Goal: Task Accomplishment & Management: Use online tool/utility

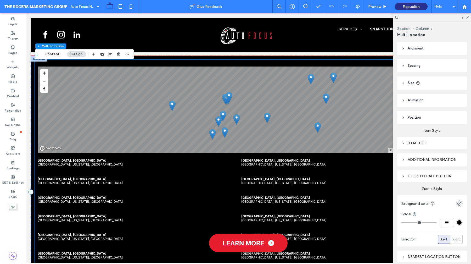
scroll to position [602, 0]
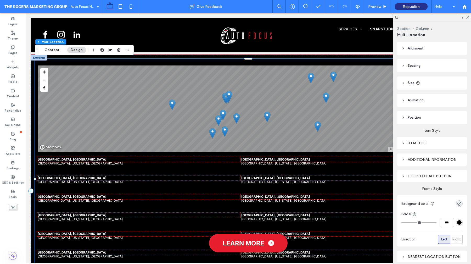
click at [406, 142] on div "Item Title" at bounding box center [432, 143] width 61 height 4
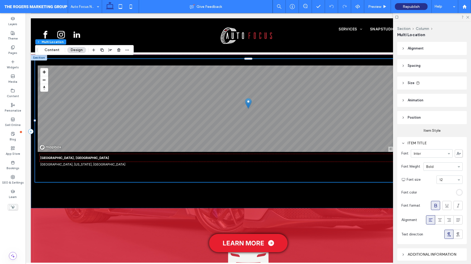
click at [405, 143] on icon at bounding box center [404, 143] width 4 height 4
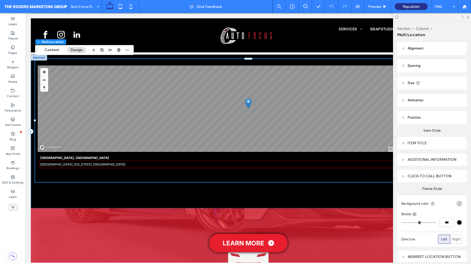
click at [401, 160] on div "Additional information" at bounding box center [433, 159] width 70 height 12
click at [404, 160] on icon at bounding box center [404, 160] width 4 height 4
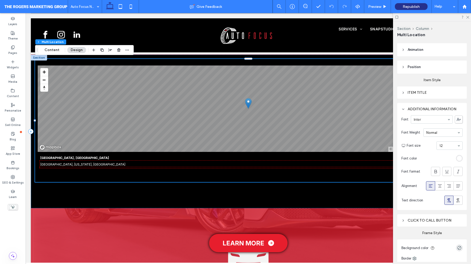
scroll to position [51, 0]
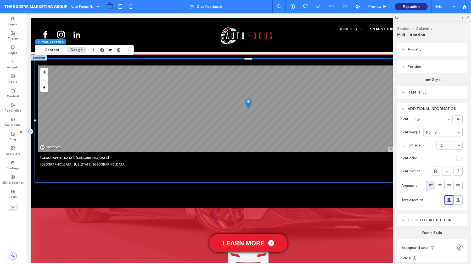
click at [405, 220] on icon at bounding box center [404, 220] width 4 height 4
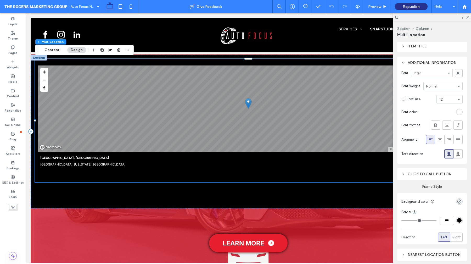
scroll to position [133, 0]
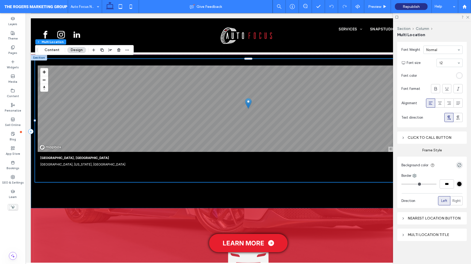
click at [404, 218] on icon at bounding box center [404, 219] width 4 height 4
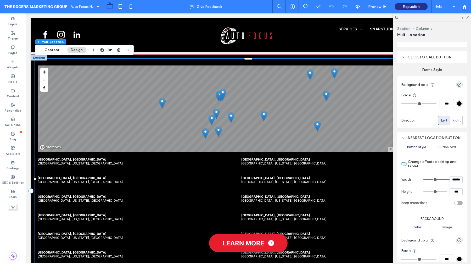
scroll to position [253, 0]
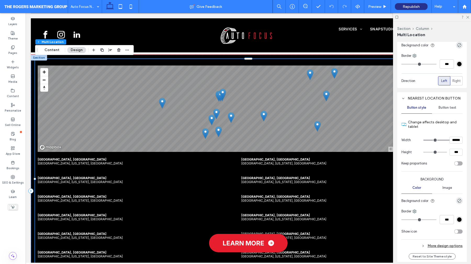
click at [404, 98] on icon at bounding box center [404, 99] width 4 height 4
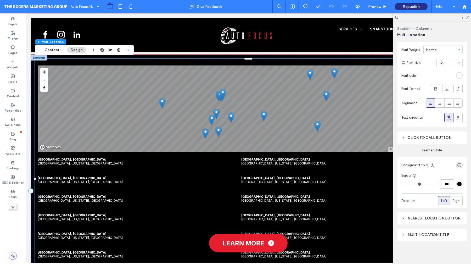
scroll to position [133, 0]
click at [408, 234] on div "Multi location title" at bounding box center [432, 235] width 61 height 4
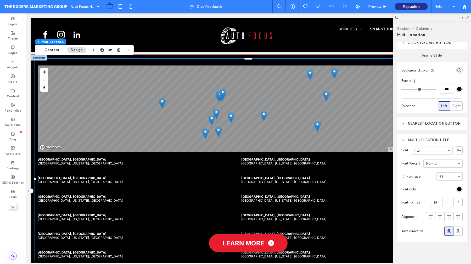
scroll to position [228, 0]
click at [54, 50] on button "Content" at bounding box center [52, 50] width 22 height 6
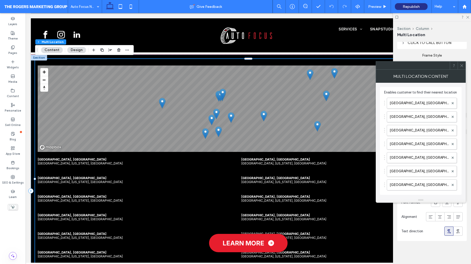
scroll to position [173, 0]
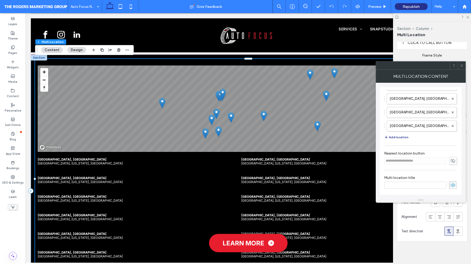
click at [413, 185] on input at bounding box center [416, 185] width 62 height 7
type input "****"
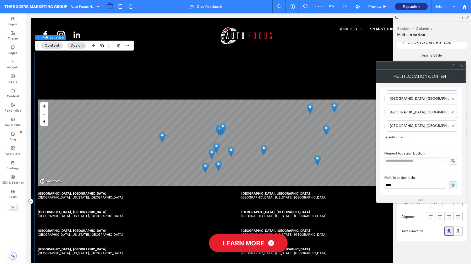
scroll to position [614, 0]
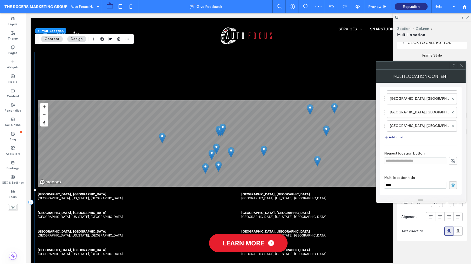
click at [402, 184] on input "****" at bounding box center [416, 185] width 62 height 7
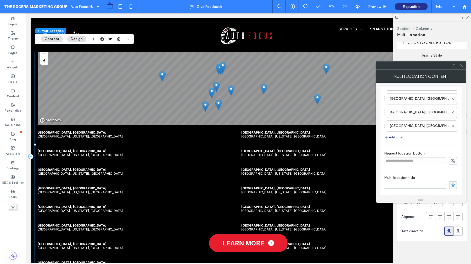
scroll to position [0, 0]
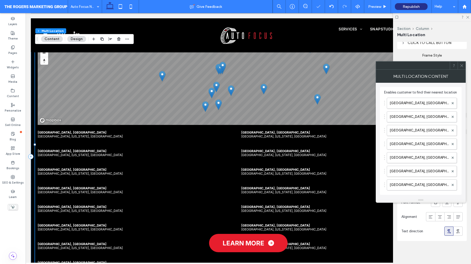
click at [464, 65] on div at bounding box center [462, 66] width 8 height 8
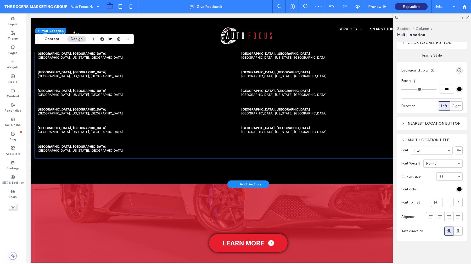
scroll to position [745, 0]
click at [403, 139] on icon at bounding box center [404, 140] width 4 height 4
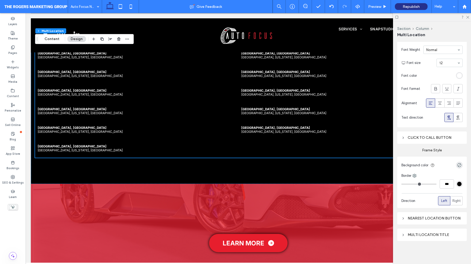
scroll to position [0, 0]
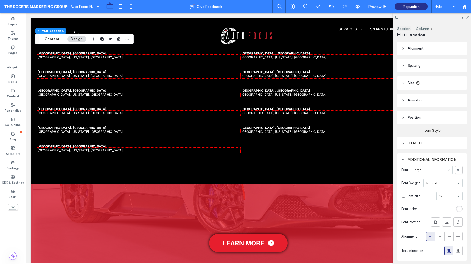
click at [404, 158] on icon at bounding box center [404, 160] width 4 height 4
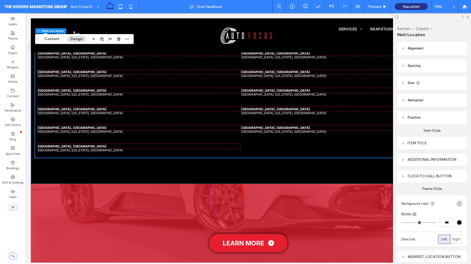
click at [403, 143] on icon at bounding box center [404, 143] width 4 height 4
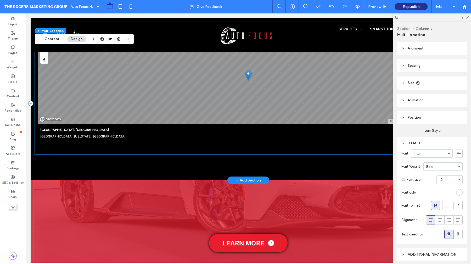
scroll to position [608, 0]
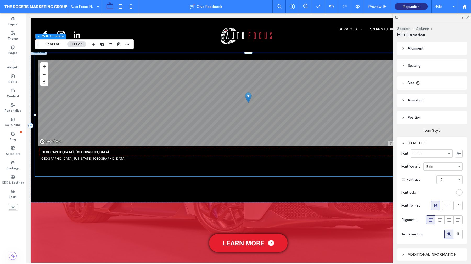
click at [405, 142] on icon at bounding box center [404, 143] width 4 height 4
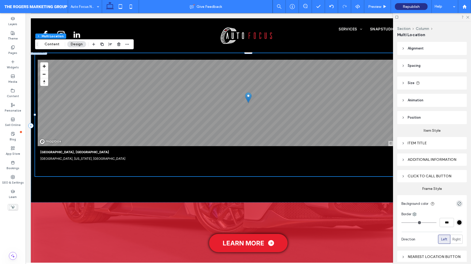
click at [403, 118] on icon at bounding box center [404, 118] width 4 height 4
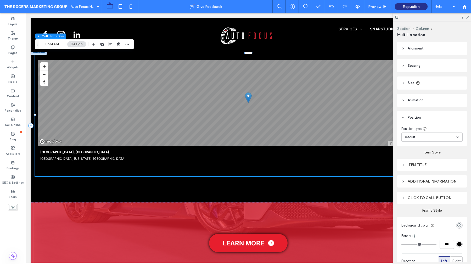
click at [403, 118] on icon at bounding box center [404, 118] width 4 height 4
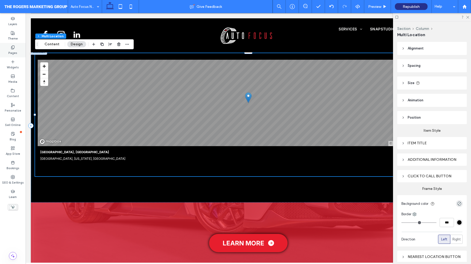
click at [10, 48] on div "Pages" at bounding box center [13, 50] width 26 height 14
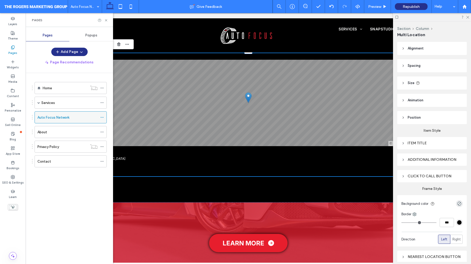
click at [65, 117] on label "Auto Focus Network" at bounding box center [53, 117] width 32 height 9
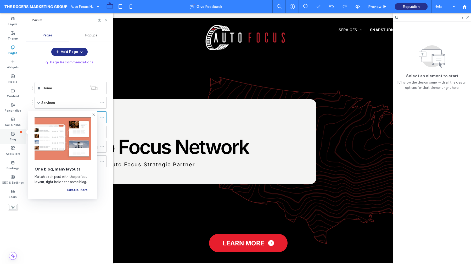
scroll to position [0, 0]
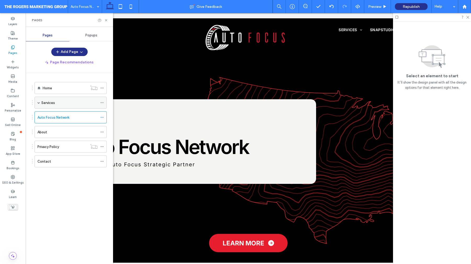
click at [39, 102] on span at bounding box center [38, 102] width 3 height 3
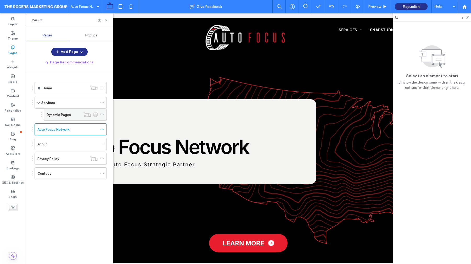
click at [56, 114] on label "Dynamic Pages" at bounding box center [59, 114] width 24 height 9
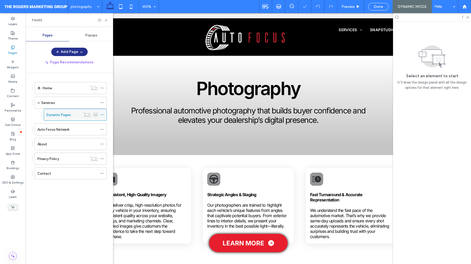
click at [101, 115] on icon at bounding box center [102, 115] width 4 height 4
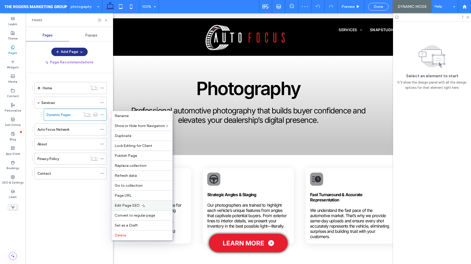
click at [131, 205] on span "Edit Page SEO" at bounding box center [127, 205] width 25 height 4
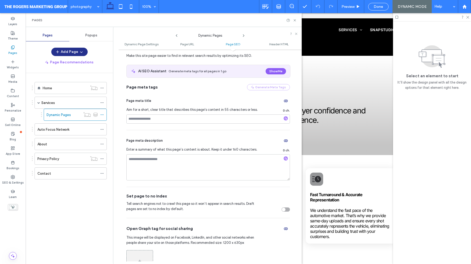
scroll to position [262, 0]
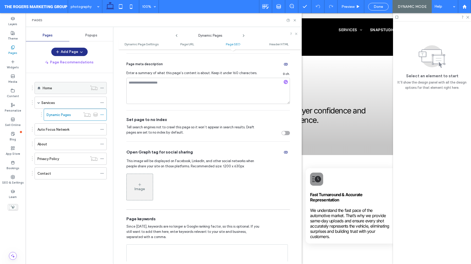
click at [102, 88] on use at bounding box center [102, 88] width 3 height 1
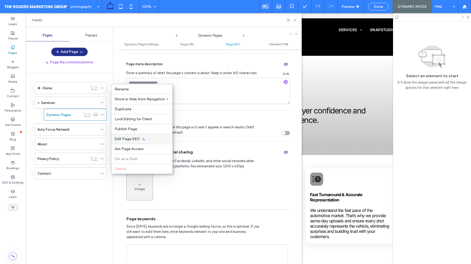
click at [151, 140] on div "Edit Page SEO" at bounding box center [142, 139] width 61 height 10
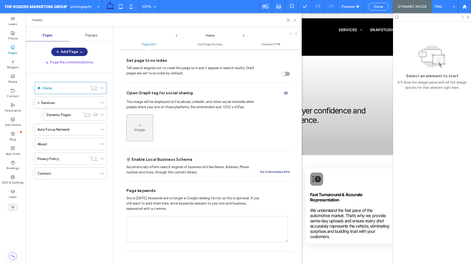
scroll to position [0, 0]
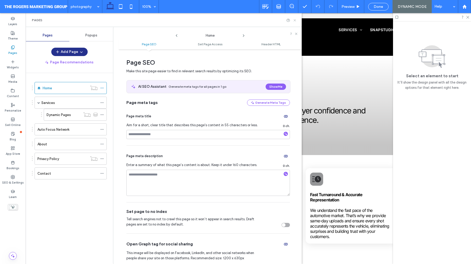
click at [295, 21] on icon at bounding box center [295, 20] width 4 height 4
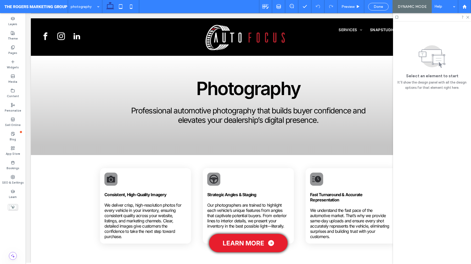
click at [46, 2] on span at bounding box center [36, 6] width 64 height 10
